Goal: Task Accomplishment & Management: Use online tool/utility

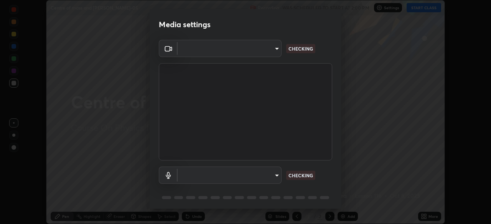
scroll to position [27, 0]
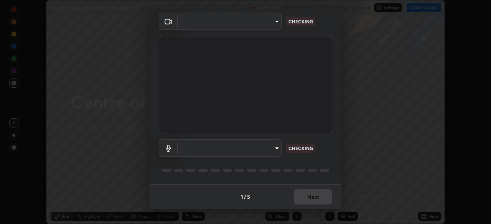
type input "440dc819fc980925616b5f394eaa9fa6086b7f53d6b22e7c60974c41b8a748ff"
type input "default"
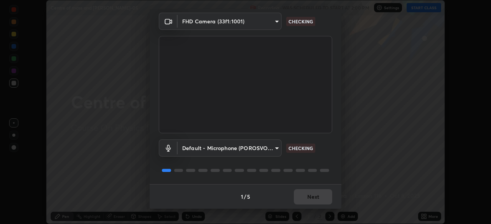
click at [310, 195] on div "1 / 5 Next" at bounding box center [245, 196] width 192 height 25
click at [318, 200] on div "1 / 5 Next" at bounding box center [245, 196] width 192 height 25
click at [318, 197] on div "1 / 5 Next" at bounding box center [245, 196] width 192 height 25
click at [316, 199] on div "1 / 5 Next" at bounding box center [245, 196] width 192 height 25
click at [310, 200] on div "1 / 5 Next" at bounding box center [245, 196] width 192 height 25
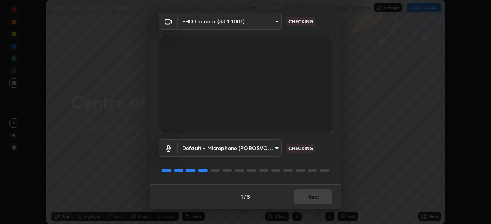
click at [309, 200] on div "1 / 5 Next" at bounding box center [245, 196] width 192 height 25
click at [312, 200] on div "1 / 5 Next" at bounding box center [245, 196] width 192 height 25
click at [311, 200] on div "1 / 5 Next" at bounding box center [245, 196] width 192 height 25
click at [312, 197] on div "1 / 5 Next" at bounding box center [245, 196] width 192 height 25
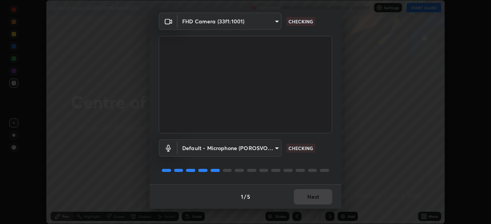
click at [315, 195] on div "1 / 5 Next" at bounding box center [245, 196] width 192 height 25
click at [317, 196] on div "1 / 5 Next" at bounding box center [245, 196] width 192 height 25
click at [319, 197] on div "1 / 5 Next" at bounding box center [245, 196] width 192 height 25
click at [319, 200] on div "1 / 5 Next" at bounding box center [245, 196] width 192 height 25
click at [318, 196] on div "1 / 5 Next" at bounding box center [245, 196] width 192 height 25
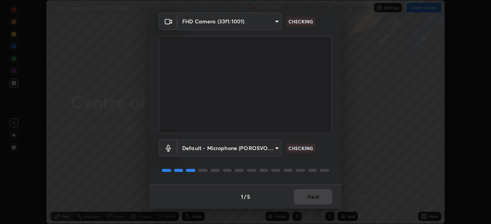
click at [319, 194] on div "1 / 5 Next" at bounding box center [245, 196] width 192 height 25
click at [320, 193] on div "1 / 5 Next" at bounding box center [245, 196] width 192 height 25
click at [317, 195] on div "1 / 5 Next" at bounding box center [245, 196] width 192 height 25
click at [316, 193] on div "1 / 5 Next" at bounding box center [245, 196] width 192 height 25
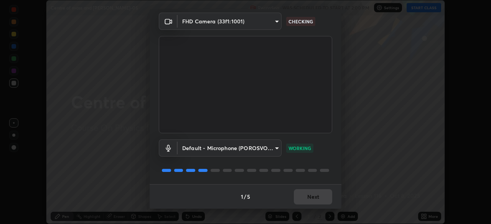
click at [317, 194] on div "1 / 5 Next" at bounding box center [245, 196] width 192 height 25
click at [315, 192] on div "1 / 5 Next" at bounding box center [245, 196] width 192 height 25
click at [316, 194] on div "1 / 5 Next" at bounding box center [245, 196] width 192 height 25
click at [315, 195] on button "Next" at bounding box center [313, 196] width 38 height 15
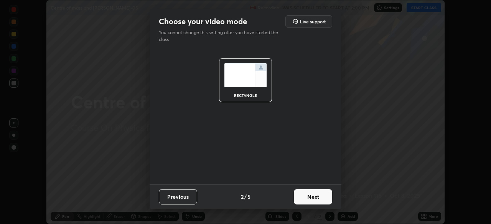
click at [311, 197] on button "Next" at bounding box center [313, 196] width 38 height 15
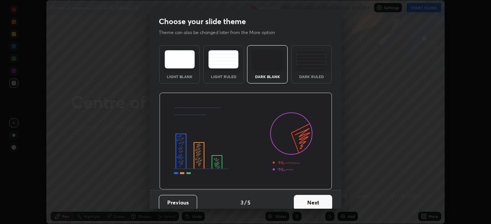
click at [310, 199] on button "Next" at bounding box center [313, 202] width 38 height 15
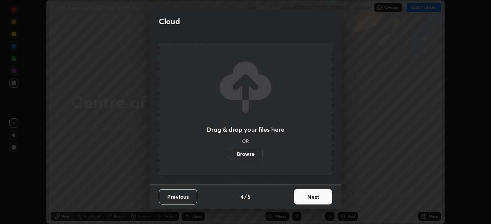
click at [312, 199] on button "Next" at bounding box center [313, 196] width 38 height 15
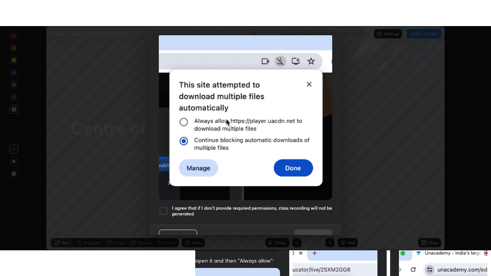
scroll to position [184, 0]
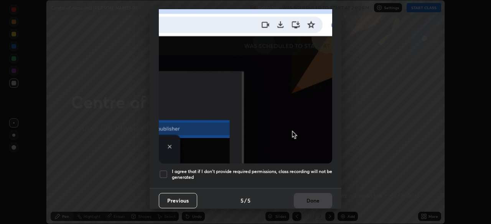
click at [166, 172] on div at bounding box center [163, 174] width 9 height 9
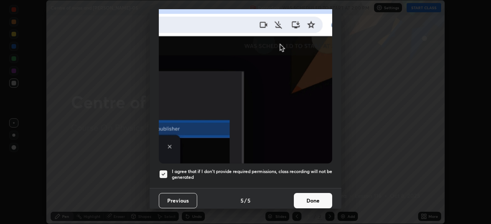
click at [312, 202] on button "Done" at bounding box center [313, 200] width 38 height 15
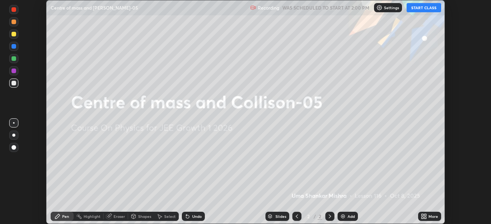
click at [425, 216] on icon at bounding box center [425, 215] width 2 height 2
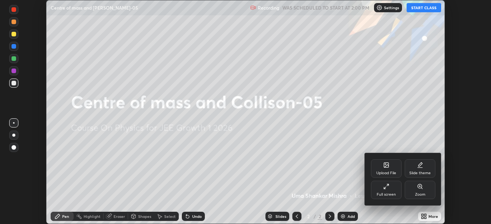
click at [398, 188] on div "Full screen" at bounding box center [386, 190] width 31 height 18
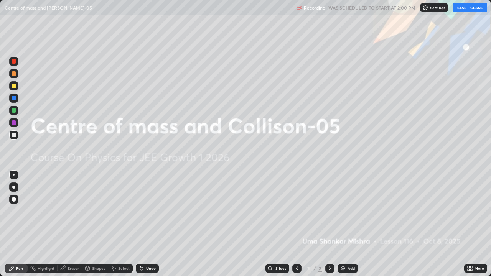
scroll to position [276, 491]
click at [466, 10] on button "START CLASS" at bounding box center [469, 7] width 34 height 9
click at [341, 224] on img at bounding box center [343, 268] width 6 height 6
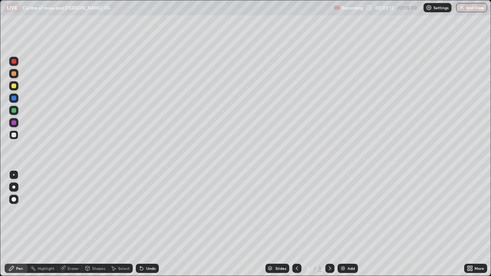
click at [20, 224] on div "Pen" at bounding box center [19, 268] width 7 height 4
click at [14, 135] on div at bounding box center [13, 135] width 5 height 5
click at [13, 87] on div at bounding box center [13, 86] width 5 height 5
click at [13, 85] on div at bounding box center [13, 86] width 5 height 5
click at [71, 224] on div "Eraser" at bounding box center [72, 268] width 11 height 4
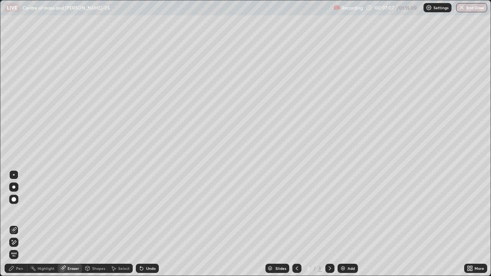
click at [22, 224] on div "Pen" at bounding box center [16, 268] width 23 height 9
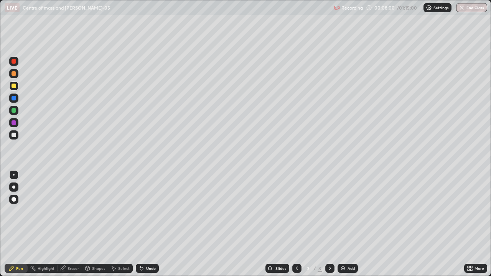
click at [70, 224] on div "Eraser" at bounding box center [72, 268] width 11 height 4
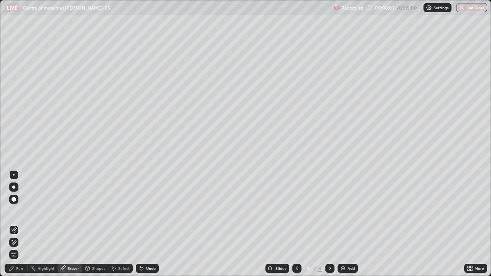
click at [21, 224] on div "Pen" at bounding box center [19, 268] width 7 height 4
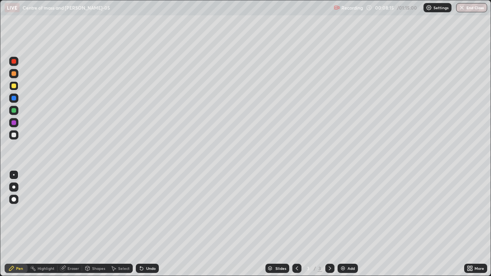
click at [70, 224] on div "Eraser" at bounding box center [72, 268] width 11 height 4
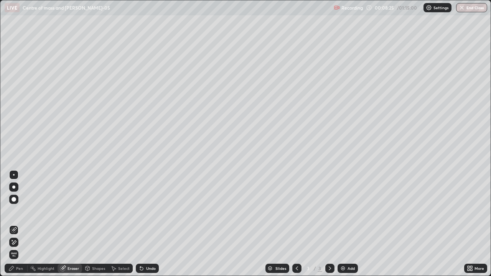
click at [21, 224] on div "Pen" at bounding box center [19, 268] width 7 height 4
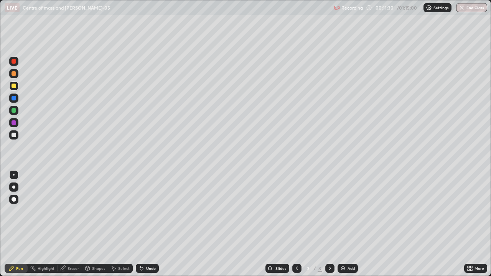
click at [14, 135] on div at bounding box center [13, 135] width 5 height 5
click at [17, 87] on div at bounding box center [13, 85] width 9 height 9
click at [12, 133] on div at bounding box center [13, 135] width 5 height 5
click at [76, 224] on div "Eraser" at bounding box center [72, 268] width 11 height 4
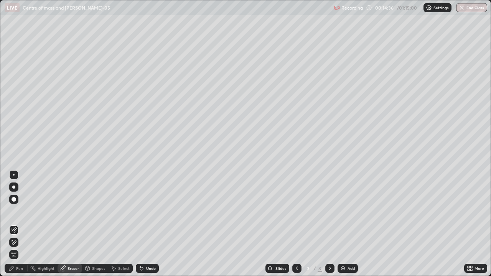
click at [18, 224] on div "Pen" at bounding box center [19, 268] width 7 height 4
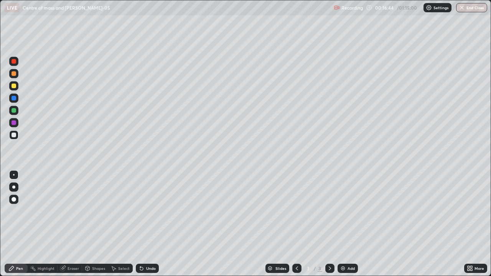
click at [14, 111] on div at bounding box center [13, 110] width 5 height 5
click at [14, 124] on div at bounding box center [13, 122] width 5 height 5
click at [329, 224] on icon at bounding box center [330, 268] width 6 height 6
click at [342, 224] on img at bounding box center [343, 268] width 6 height 6
click at [16, 133] on div at bounding box center [13, 135] width 5 height 5
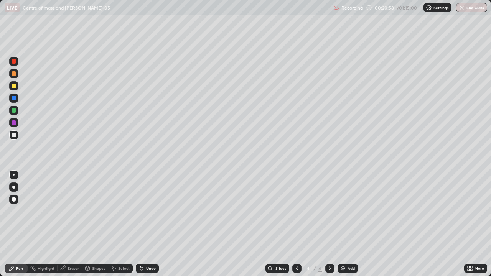
click at [13, 136] on div at bounding box center [13, 135] width 5 height 5
click at [14, 86] on div at bounding box center [13, 86] width 5 height 5
click at [12, 137] on div at bounding box center [13, 134] width 9 height 9
click at [140, 224] on icon at bounding box center [140, 266] width 1 height 1
click at [146, 224] on div "Undo" at bounding box center [151, 268] width 10 height 4
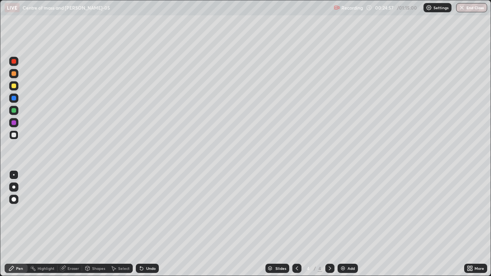
click at [93, 224] on div "Shapes" at bounding box center [98, 268] width 13 height 4
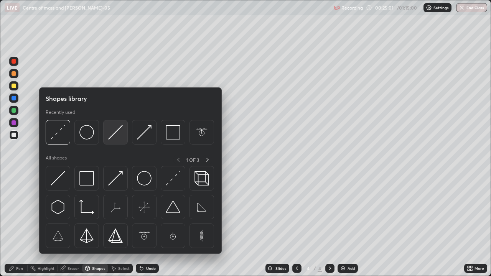
click at [109, 132] on img at bounding box center [115, 132] width 15 height 15
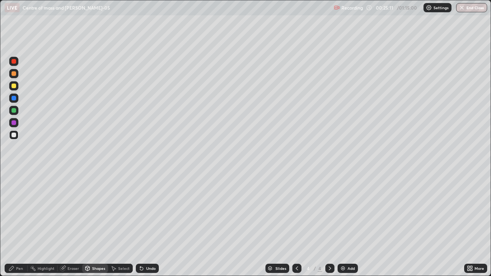
click at [146, 224] on div "Undo" at bounding box center [147, 268] width 23 height 9
click at [15, 224] on div "Pen" at bounding box center [16, 268] width 23 height 9
click at [143, 224] on icon at bounding box center [141, 268] width 6 height 6
click at [64, 224] on icon at bounding box center [63, 268] width 4 height 4
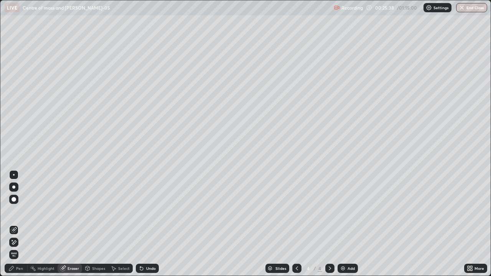
click at [108, 224] on div "Select" at bounding box center [120, 268] width 25 height 9
click at [95, 224] on div "Shapes" at bounding box center [98, 268] width 13 height 4
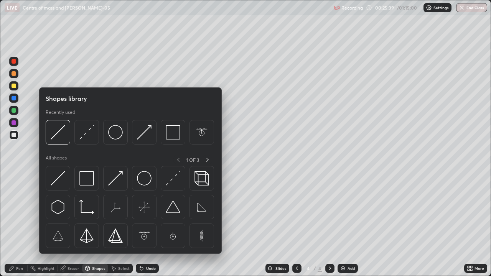
click at [96, 224] on div "Shapes" at bounding box center [98, 268] width 13 height 4
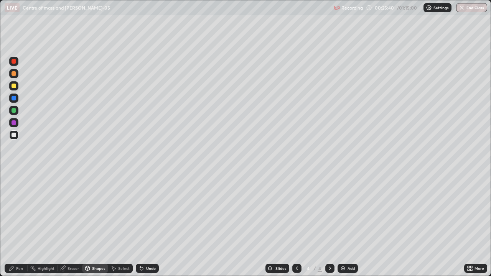
click at [97, 224] on div "Shapes" at bounding box center [98, 268] width 13 height 4
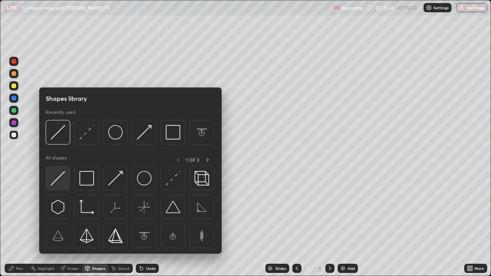
click at [59, 179] on img at bounding box center [58, 178] width 15 height 15
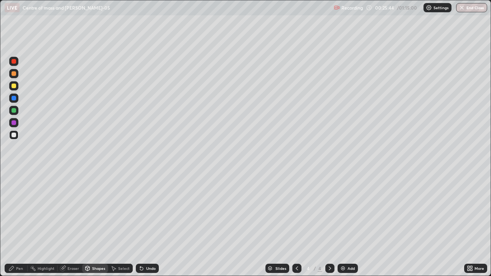
click at [151, 224] on div "Undo" at bounding box center [151, 268] width 10 height 4
click at [20, 224] on div "Pen" at bounding box center [16, 268] width 23 height 9
click at [72, 224] on div "Eraser" at bounding box center [72, 268] width 11 height 4
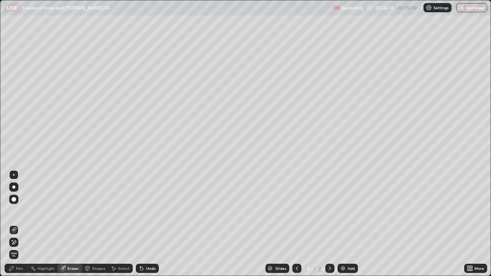
click at [18, 224] on div "Pen" at bounding box center [19, 268] width 7 height 4
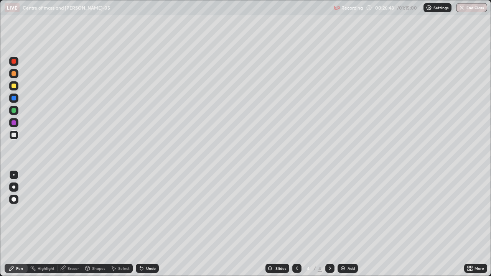
click at [97, 224] on div "Shapes" at bounding box center [98, 268] width 13 height 4
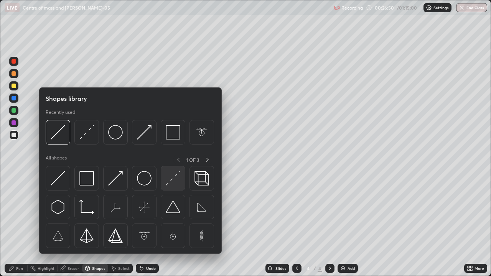
click at [169, 182] on img at bounding box center [173, 178] width 15 height 15
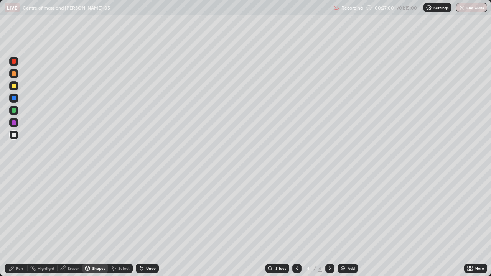
click at [17, 224] on div "Pen" at bounding box center [19, 268] width 7 height 4
click at [142, 224] on div "Undo" at bounding box center [147, 268] width 23 height 9
click at [146, 224] on div "Undo" at bounding box center [147, 268] width 23 height 9
click at [13, 136] on div at bounding box center [13, 135] width 5 height 5
click at [13, 87] on div at bounding box center [13, 86] width 5 height 5
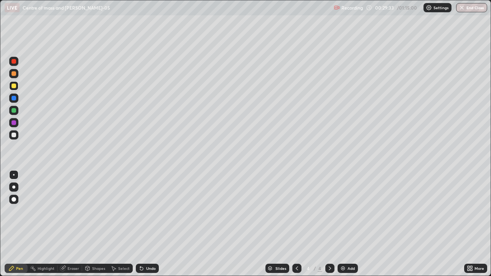
click at [15, 137] on div at bounding box center [13, 135] width 5 height 5
click at [13, 87] on div at bounding box center [13, 86] width 5 height 5
click at [15, 124] on div at bounding box center [13, 122] width 5 height 5
click at [74, 224] on div "Eraser" at bounding box center [72, 268] width 11 height 4
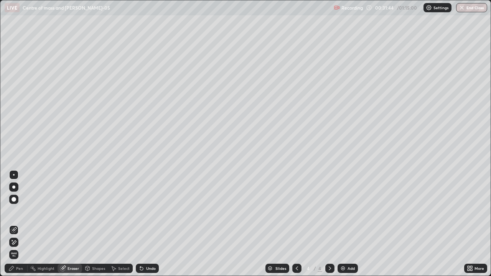
click at [18, 224] on div "Pen" at bounding box center [19, 268] width 7 height 4
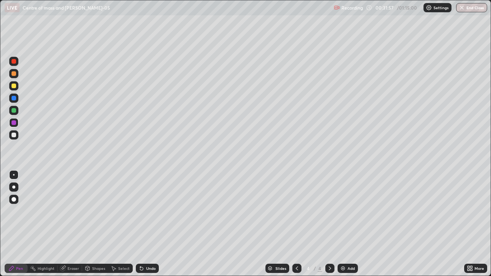
click at [13, 86] on div at bounding box center [13, 86] width 5 height 5
click at [73, 224] on div "Eraser" at bounding box center [72, 268] width 11 height 4
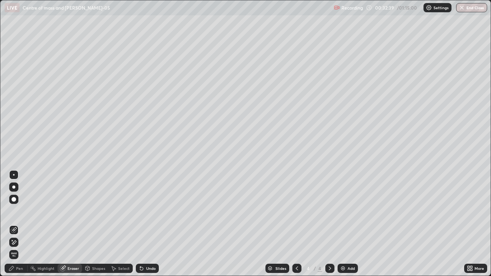
click at [20, 224] on div "Pen" at bounding box center [19, 268] width 7 height 4
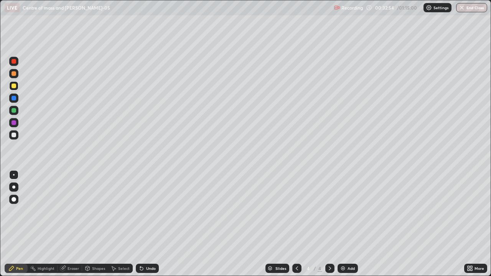
click at [15, 136] on div at bounding box center [13, 135] width 5 height 5
click at [14, 87] on div at bounding box center [13, 86] width 5 height 5
click at [14, 89] on div at bounding box center [13, 85] width 9 height 9
click at [12, 123] on div at bounding box center [13, 122] width 5 height 5
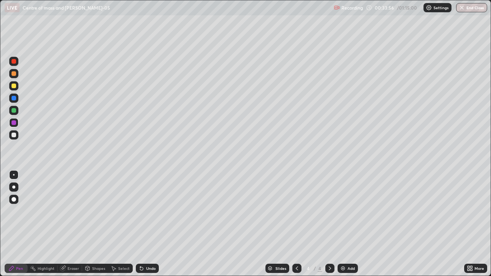
click at [14, 62] on div at bounding box center [13, 61] width 5 height 5
click at [15, 85] on div at bounding box center [13, 86] width 5 height 5
click at [75, 224] on div "Eraser" at bounding box center [72, 268] width 11 height 4
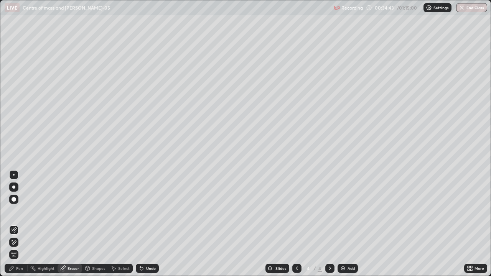
click at [20, 224] on div "Pen" at bounding box center [19, 268] width 7 height 4
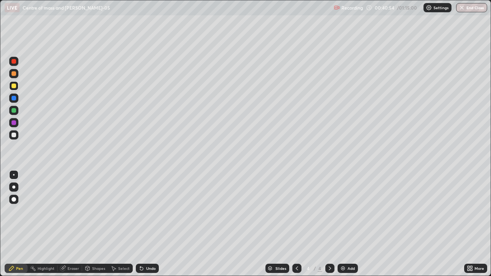
click at [72, 224] on div "Eraser" at bounding box center [72, 268] width 11 height 4
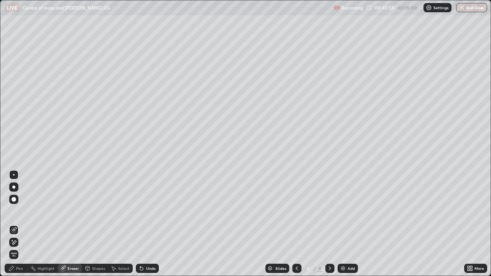
click at [17, 224] on div "Pen" at bounding box center [19, 268] width 7 height 4
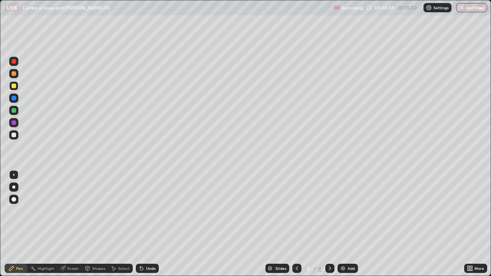
click at [15, 99] on div at bounding box center [13, 98] width 5 height 5
click at [15, 123] on div at bounding box center [13, 122] width 5 height 5
click at [140, 224] on icon at bounding box center [141, 268] width 3 height 3
click at [332, 224] on div at bounding box center [329, 268] width 9 height 9
click at [340, 224] on img at bounding box center [343, 268] width 6 height 6
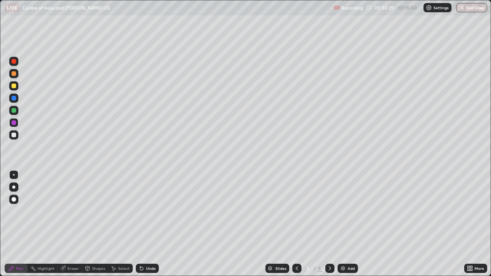
click at [305, 224] on div "5" at bounding box center [308, 268] width 8 height 5
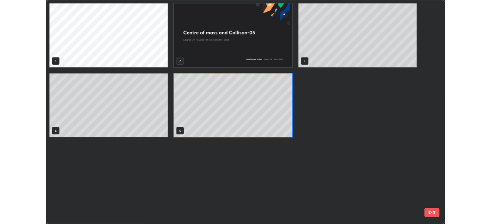
scroll to position [273, 486]
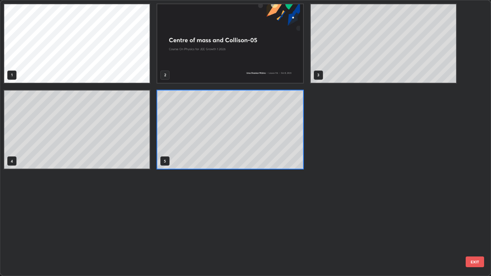
click at [281, 203] on div "1 2 3 4 5" at bounding box center [238, 137] width 476 height 275
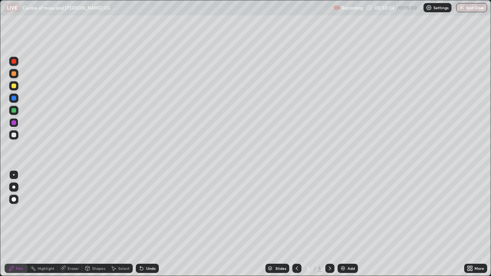
click at [328, 224] on icon at bounding box center [329, 268] width 2 height 4
click at [329, 224] on icon at bounding box center [330, 268] width 6 height 6
click at [67, 224] on div "Eraser" at bounding box center [72, 268] width 11 height 4
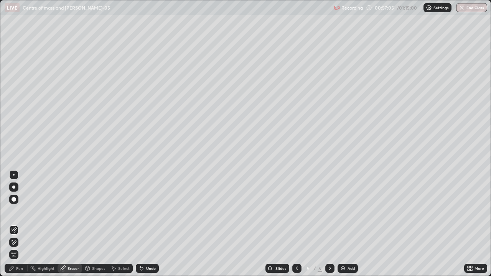
click at [18, 224] on div "Pen" at bounding box center [19, 268] width 7 height 4
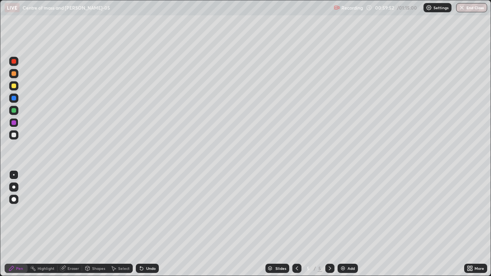
click at [14, 135] on div at bounding box center [13, 135] width 5 height 5
click at [15, 123] on div at bounding box center [13, 122] width 5 height 5
click at [15, 224] on div "Pen" at bounding box center [16, 268] width 23 height 9
click at [14, 86] on div at bounding box center [13, 86] width 5 height 5
click at [74, 224] on div "Eraser" at bounding box center [72, 268] width 11 height 4
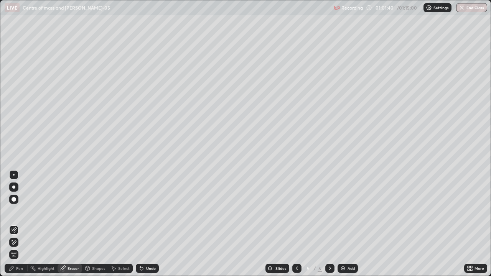
click at [18, 224] on div "Pen" at bounding box center [16, 268] width 23 height 9
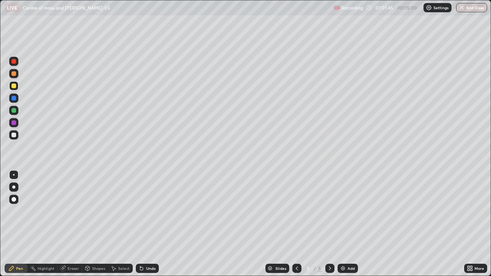
click at [77, 224] on div "Eraser" at bounding box center [72, 268] width 11 height 4
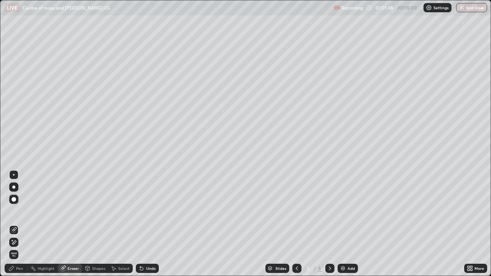
click at [20, 224] on div "Pen" at bounding box center [19, 268] width 7 height 4
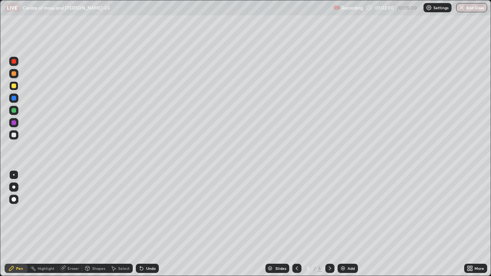
click at [73, 224] on div "Eraser" at bounding box center [72, 268] width 11 height 4
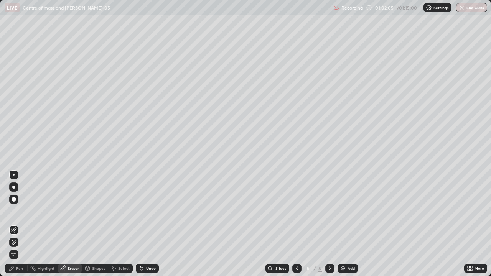
click at [21, 224] on div "Pen" at bounding box center [16, 268] width 23 height 9
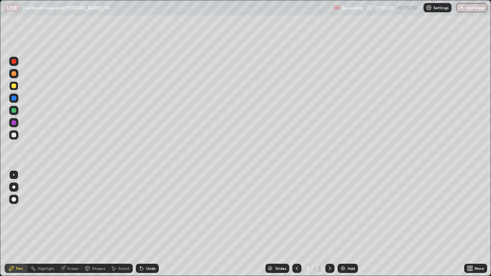
click at [74, 224] on div "Eraser" at bounding box center [72, 268] width 11 height 4
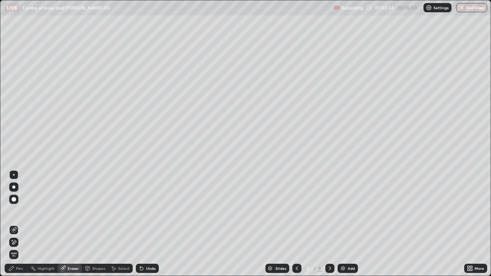
click at [24, 224] on div "Pen" at bounding box center [16, 268] width 23 height 9
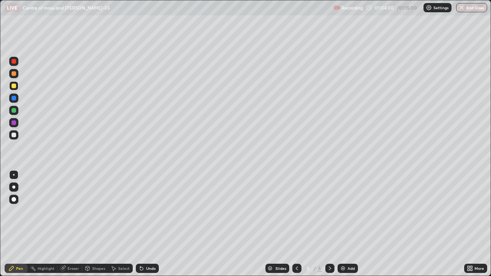
click at [15, 135] on div at bounding box center [13, 135] width 5 height 5
click at [72, 224] on div "Eraser" at bounding box center [72, 268] width 11 height 4
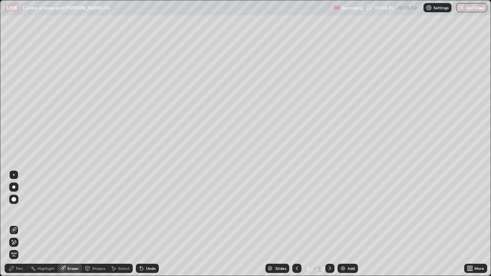
click at [19, 224] on div "Pen" at bounding box center [19, 268] width 7 height 4
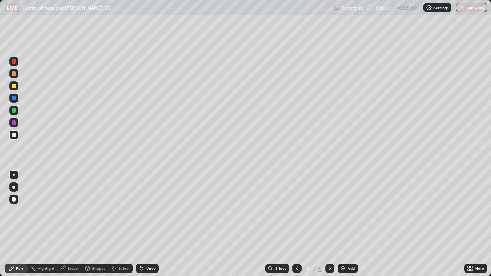
click at [71, 224] on div "Eraser" at bounding box center [72, 268] width 11 height 4
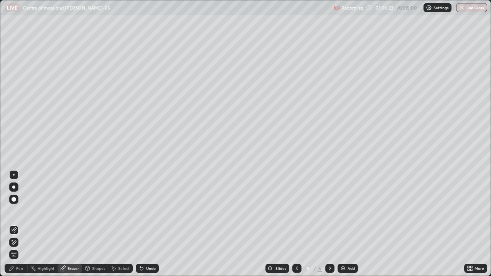
click at [21, 224] on div "Pen" at bounding box center [19, 268] width 7 height 4
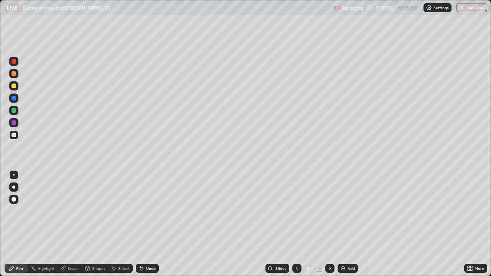
click at [471, 7] on button "End Class" at bounding box center [471, 7] width 31 height 9
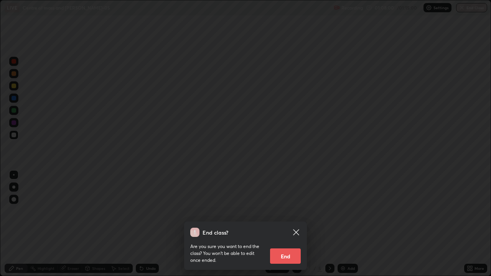
click at [294, 224] on button "End" at bounding box center [285, 255] width 31 height 15
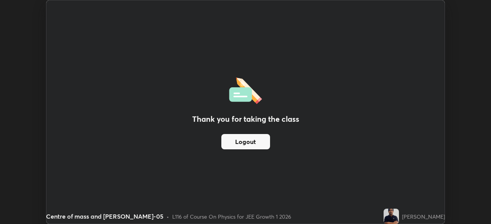
scroll to position [38104, 37838]
